Goal: Task Accomplishment & Management: Manage account settings

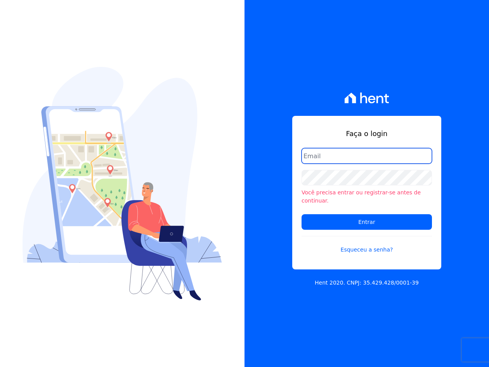
type input "crveiga1981@gmail.com"
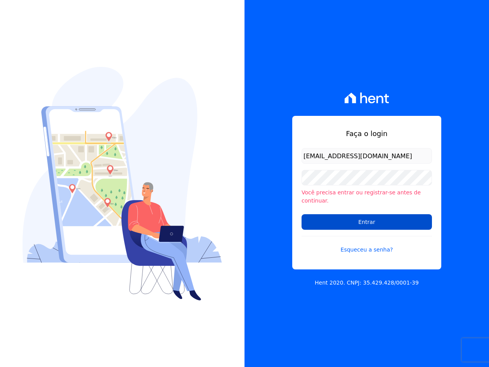
click at [371, 219] on input "Entrar" at bounding box center [367, 222] width 130 height 16
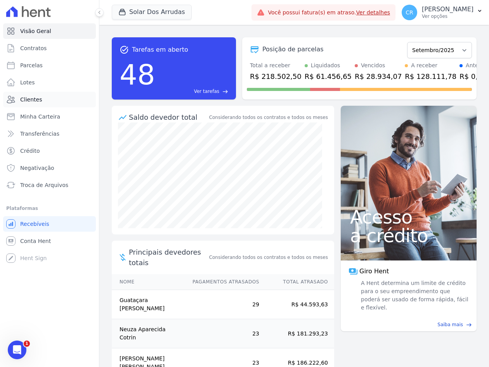
click at [46, 103] on link "Clientes" at bounding box center [49, 100] width 93 height 16
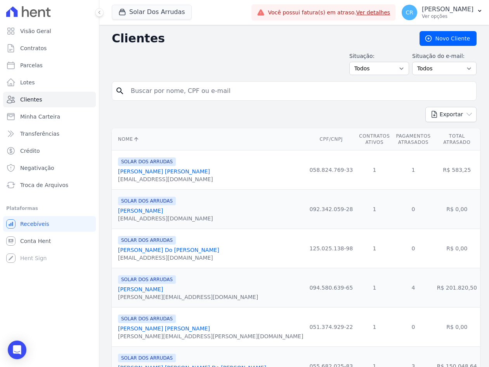
click at [166, 86] on input "search" at bounding box center [299, 91] width 347 height 16
type input "szp"
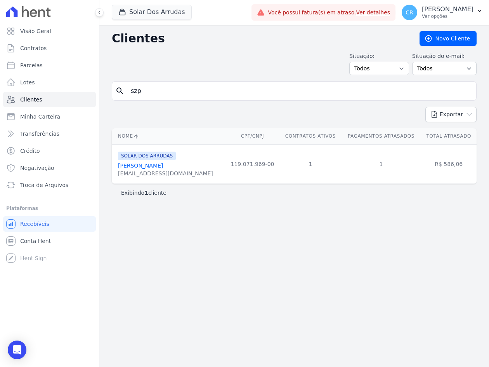
drag, startPoint x: 157, startPoint y: 166, endPoint x: 167, endPoint y: 163, distance: 10.6
click at [157, 166] on link "Guilherme Szpacke" at bounding box center [140, 165] width 45 height 6
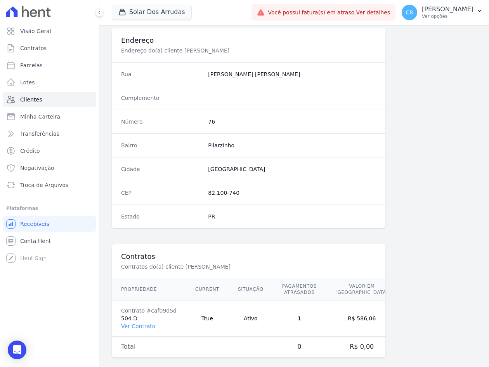
scroll to position [366, 0]
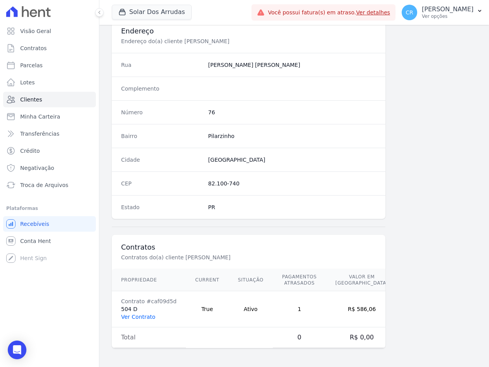
click at [148, 315] on link "Ver Contrato" at bounding box center [138, 316] width 34 height 6
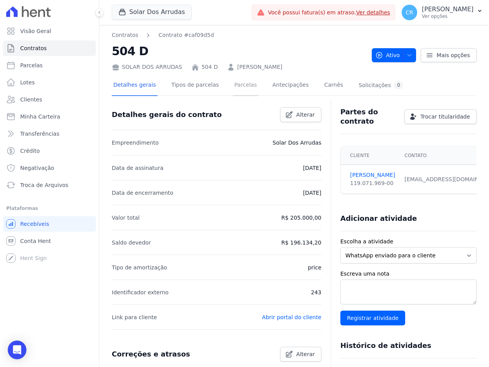
click at [233, 83] on link "Parcelas" at bounding box center [246, 85] width 26 height 21
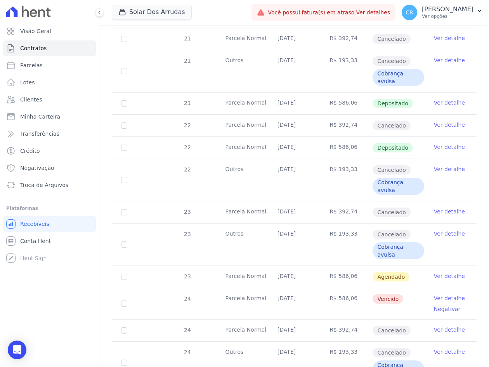
scroll to position [621, 0]
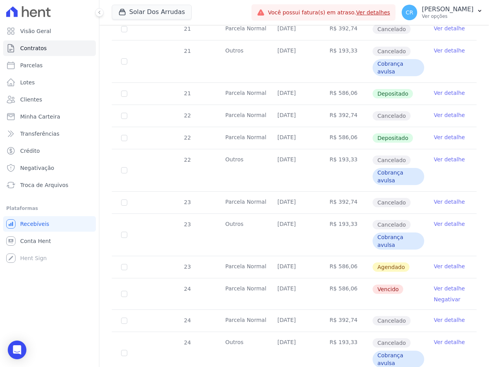
click at [452, 284] on link "Ver detalhe" at bounding box center [449, 288] width 31 height 8
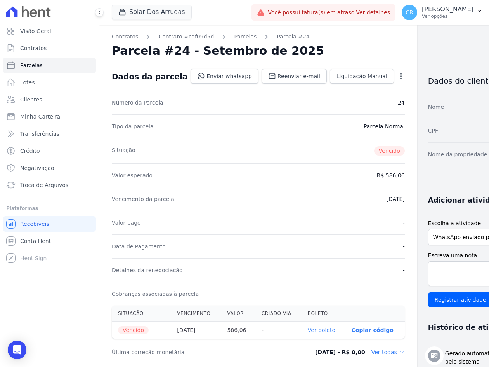
click at [397, 76] on icon "button" at bounding box center [401, 76] width 8 height 8
click at [353, 89] on link "Alterar" at bounding box center [368, 87] width 68 height 14
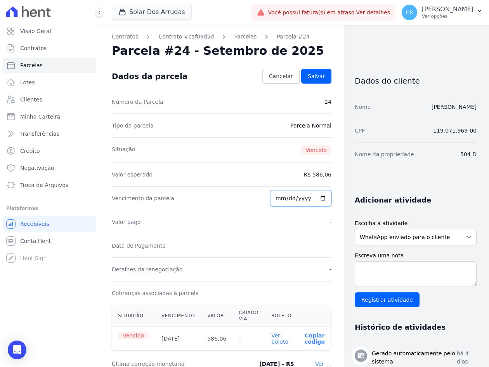
click at [278, 199] on input "2025-09-10" at bounding box center [300, 198] width 61 height 16
type input "2025-09-18"
click at [315, 78] on span "Salvar" at bounding box center [316, 76] width 17 height 8
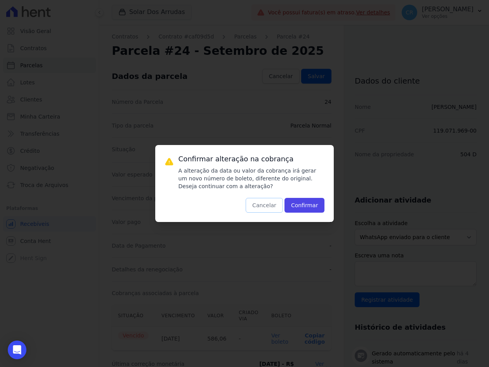
click at [273, 204] on button "Cancelar" at bounding box center [264, 205] width 37 height 15
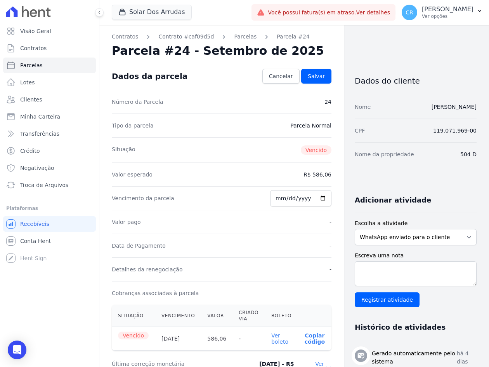
click at [316, 177] on dd "R$ 586,06" at bounding box center [318, 175] width 28 height 8
click at [315, 176] on dd "R$ 586,06" at bounding box center [318, 175] width 28 height 8
click at [315, 78] on span "Salvar" at bounding box center [316, 76] width 17 height 8
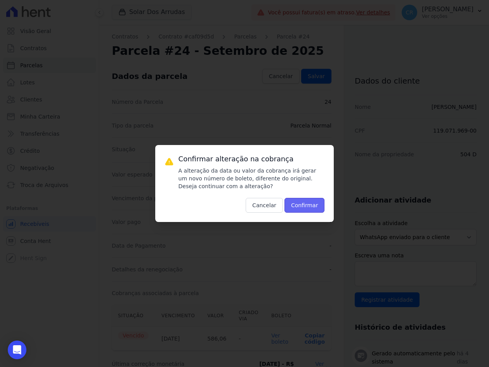
click at [307, 207] on button "Confirmar" at bounding box center [305, 205] width 40 height 15
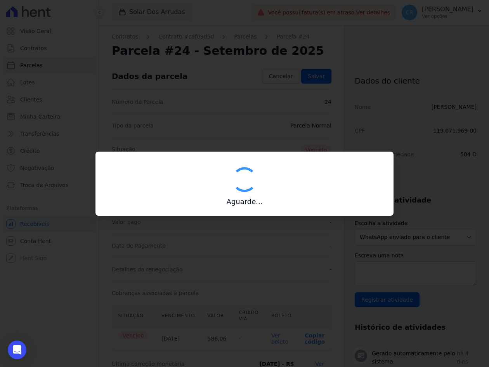
type input "00190000090335103300000665813176512000000058606"
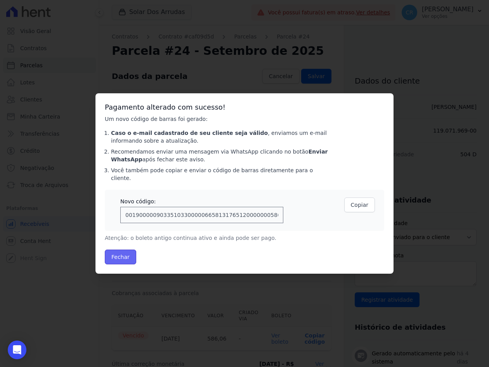
click at [117, 251] on button "Fechar" at bounding box center [120, 256] width 31 height 15
click at [118, 252] on button "Fechar" at bounding box center [120, 256] width 31 height 15
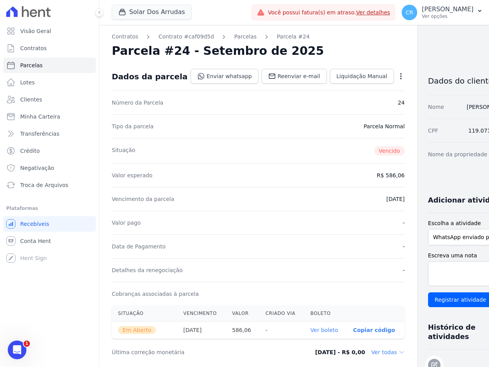
scroll to position [117, 0]
